Goal: Information Seeking & Learning: Check status

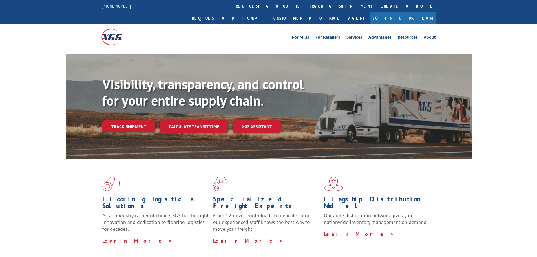
click at [131, 122] on div "Visibility, transparency, and control for your entire supply chain. Track shipm…" at bounding box center [287, 115] width 370 height 79
click at [131, 120] on link "Track shipment" at bounding box center [128, 126] width 53 height 12
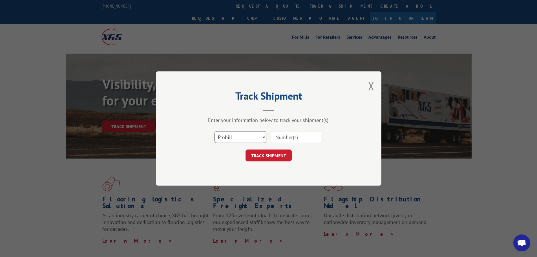
click at [236, 134] on select "Select category... Probill BOL PO" at bounding box center [241, 137] width 52 height 12
select select "bol"
click at [215, 131] on select "Select category... Probill BOL PO" at bounding box center [241, 137] width 52 height 12
click at [296, 137] on input at bounding box center [297, 137] width 52 height 12
paste input "6100046581"
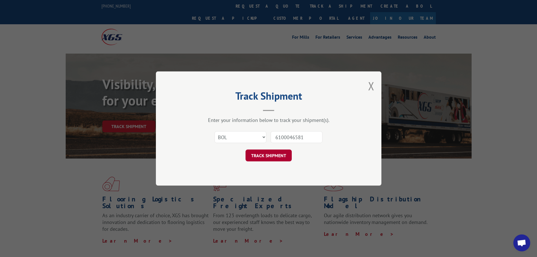
type input "6100046581"
click at [263, 157] on button "TRACK SHIPMENT" at bounding box center [269, 156] width 46 height 12
